Goal: Task Accomplishment & Management: Use online tool/utility

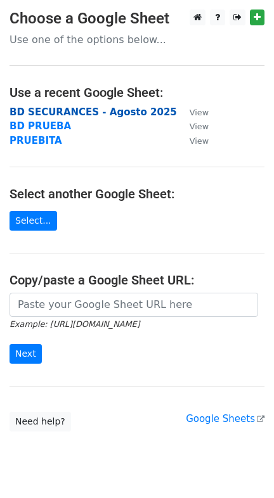
click at [87, 112] on strong "BD SECURANCES - Agosto 2025" at bounding box center [93, 112] width 167 height 11
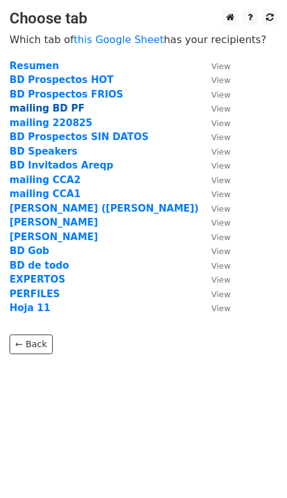
click at [56, 108] on strong "mailing BD PF" at bounding box center [47, 108] width 75 height 11
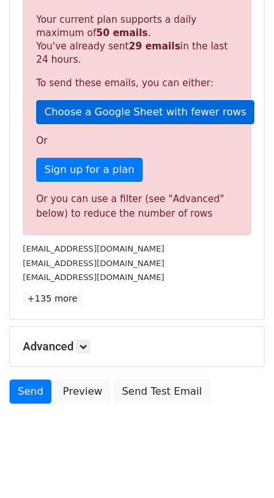
scroll to position [274, 0]
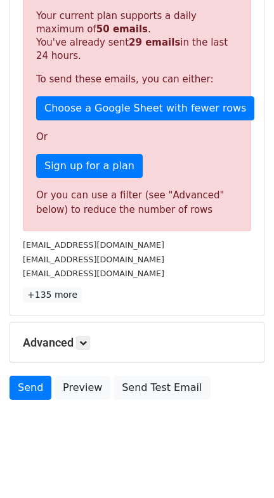
click at [77, 336] on h5 "Advanced" at bounding box center [137, 343] width 228 height 14
click at [84, 339] on icon at bounding box center [83, 343] width 8 height 8
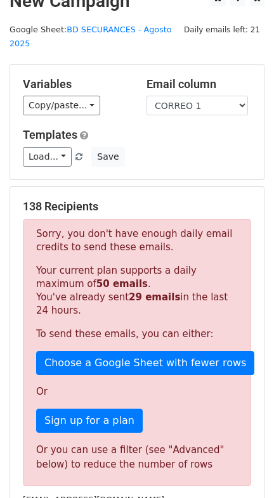
scroll to position [0, 0]
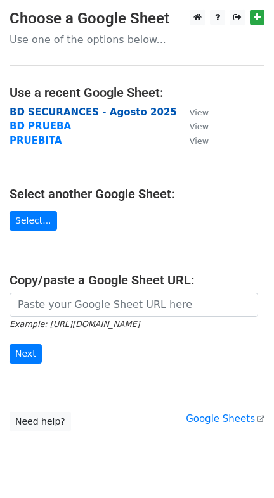
click at [72, 110] on strong "BD SECURANCES - Agosto 2025" at bounding box center [93, 112] width 167 height 11
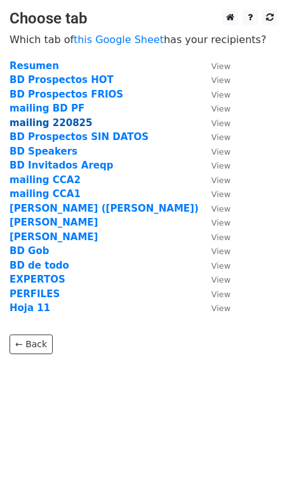
click at [70, 123] on strong "mailing 220825" at bounding box center [51, 122] width 82 height 11
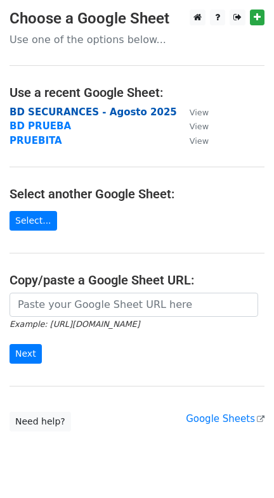
click at [100, 115] on strong "BD SECURANCES - Agosto 2025" at bounding box center [93, 112] width 167 height 11
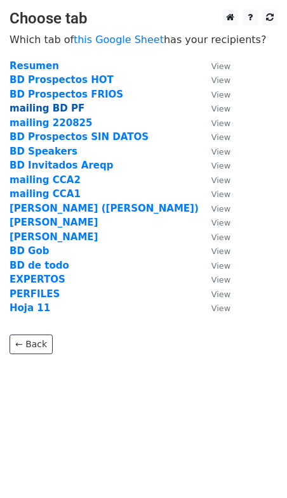
click at [54, 105] on strong "mailing BD PF" at bounding box center [47, 108] width 75 height 11
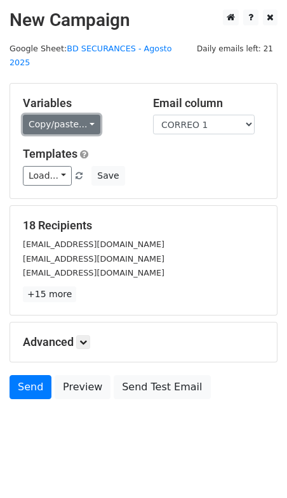
click at [74, 115] on link "Copy/paste..." at bounding box center [61, 125] width 77 height 20
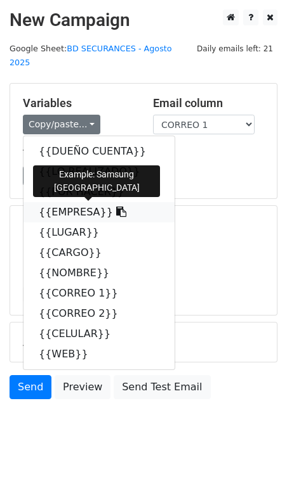
click at [87, 202] on link "{{EMPRESA}}" at bounding box center [98, 212] width 151 height 20
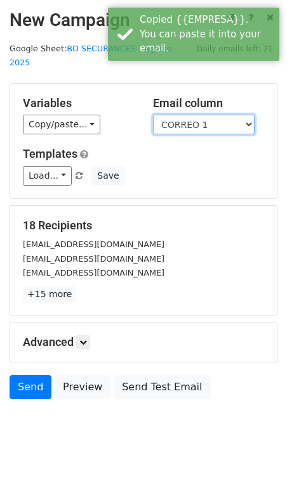
click at [194, 117] on select "DUEÑO CUENTA LO REALIZADO POR HACER EMPRESA LUGAR CARGO NOMBRE CORREO 1 CORREO …" at bounding box center [203, 125] width 101 height 20
click at [153, 115] on select "DUEÑO CUENTA LO REALIZADO POR HACER EMPRESA LUGAR CARGO NOMBRE CORREO 1 CORREO …" at bounding box center [203, 125] width 101 height 20
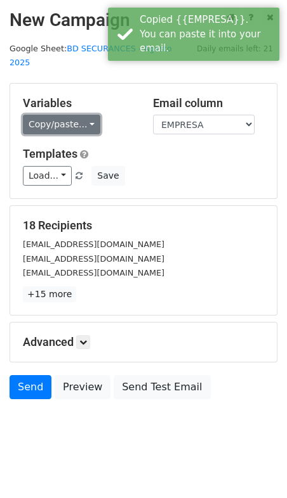
click at [56, 115] on link "Copy/paste..." at bounding box center [61, 125] width 77 height 20
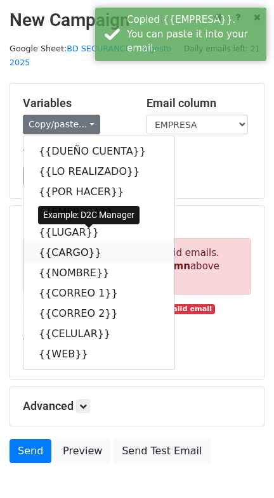
click at [71, 243] on link "{{CARGO}}" at bounding box center [98, 253] width 151 height 20
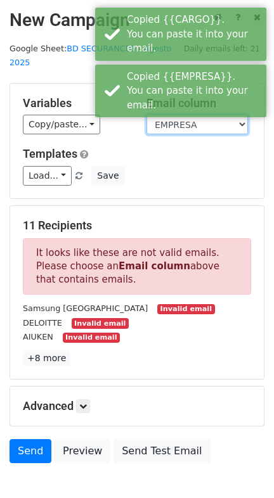
click at [163, 115] on select "DUEÑO CUENTA LO REALIZADO POR HACER EMPRESA LUGAR CARGO NOMBRE CORREO 1 CORREO …" at bounding box center [196, 125] width 101 height 20
click at [146, 115] on select "DUEÑO CUENTA LO REALIZADO POR HACER EMPRESA LUGAR CARGO NOMBRE CORREO 1 CORREO …" at bounding box center [196, 125] width 101 height 20
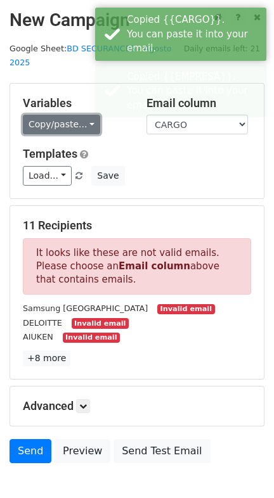
click at [84, 115] on link "Copy/paste..." at bounding box center [61, 125] width 77 height 20
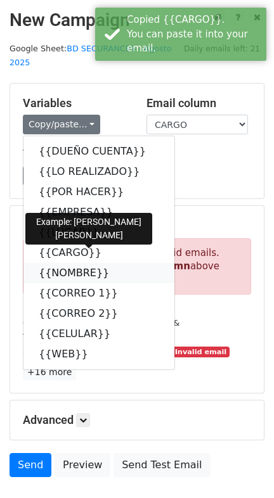
click at [74, 263] on link "{{NOMBRE}}" at bounding box center [98, 273] width 151 height 20
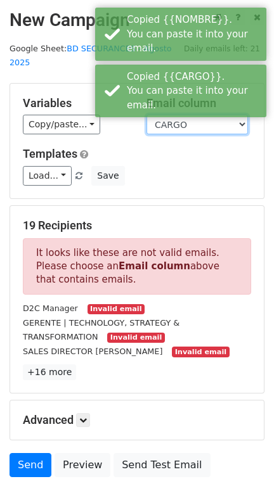
click at [195, 115] on select "DUEÑO CUENTA LO REALIZADO POR HACER EMPRESA LUGAR CARGO NOMBRE CORREO 1 CORREO …" at bounding box center [196, 125] width 101 height 20
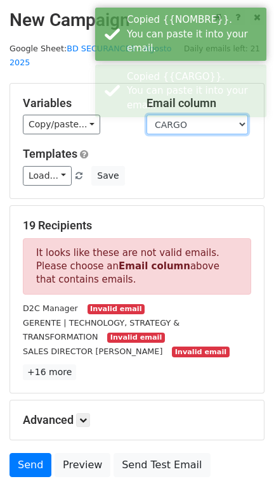
click at [146, 115] on select "DUEÑO CUENTA LO REALIZADO POR HACER EMPRESA LUGAR CARGO NOMBRE CORREO 1 CORREO …" at bounding box center [196, 125] width 101 height 20
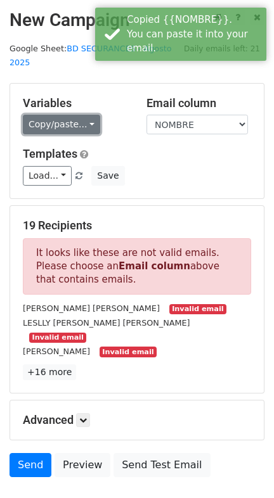
click at [63, 115] on link "Copy/paste..." at bounding box center [61, 125] width 77 height 20
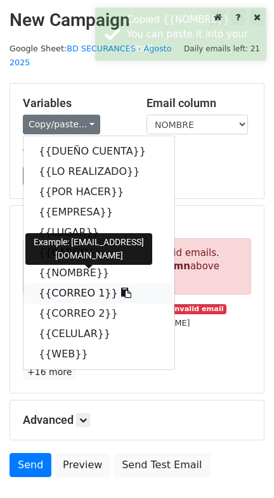
click at [75, 287] on link "{{CORREO 1}}" at bounding box center [98, 293] width 151 height 20
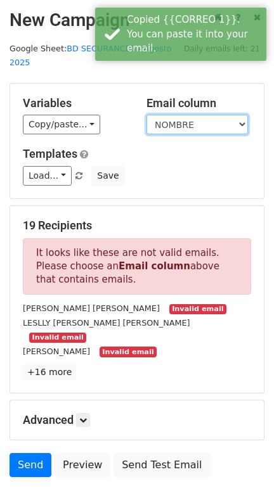
click at [181, 115] on select "DUEÑO CUENTA LO REALIZADO POR HACER EMPRESA LUGAR CARGO NOMBRE CORREO 1 CORREO …" at bounding box center [196, 125] width 101 height 20
select select "CORREO 1"
click at [146, 115] on select "DUEÑO CUENTA LO REALIZADO POR HACER EMPRESA LUGAR CARGO NOMBRE CORREO 1 CORREO …" at bounding box center [196, 125] width 101 height 20
